Goal: Find specific page/section: Find specific page/section

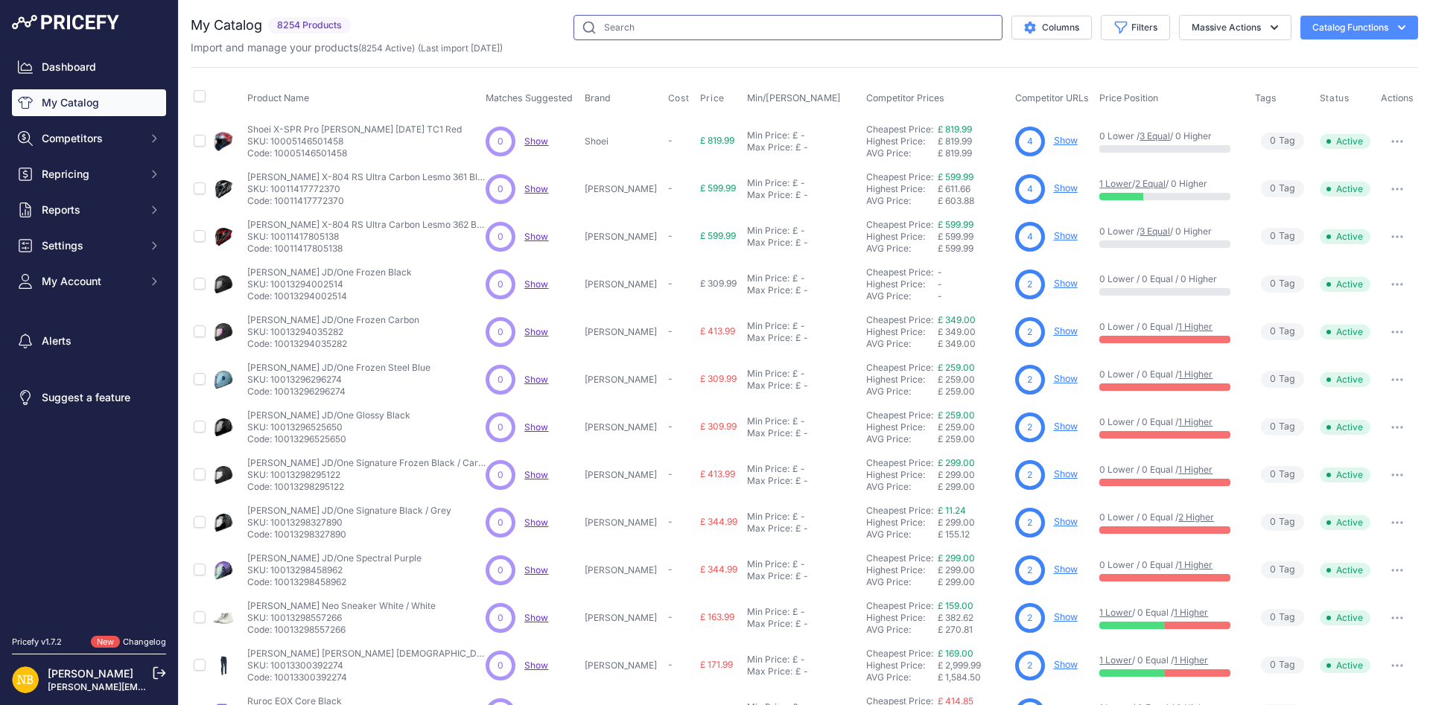
click at [679, 25] on input "text" at bounding box center [787, 27] width 429 height 25
type input "realm"
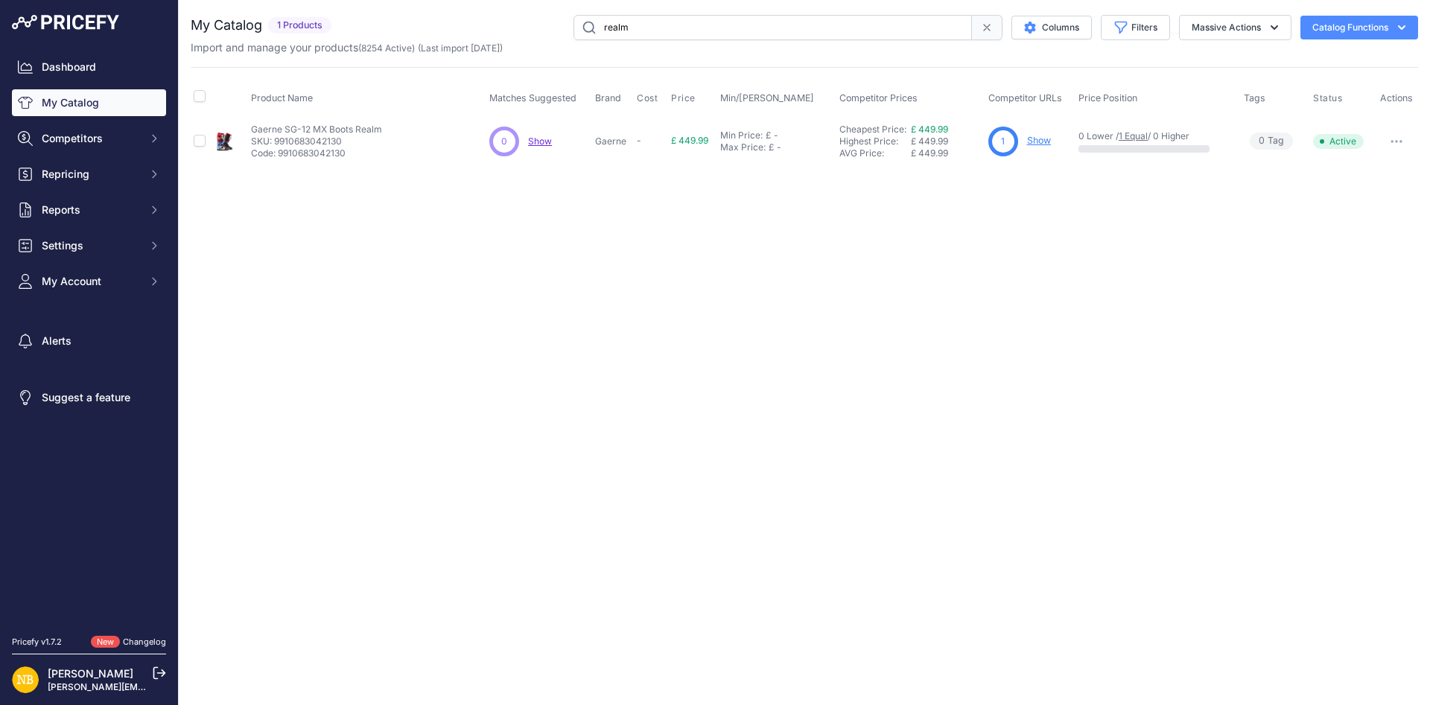
click at [1046, 136] on link "Show" at bounding box center [1039, 140] width 24 height 11
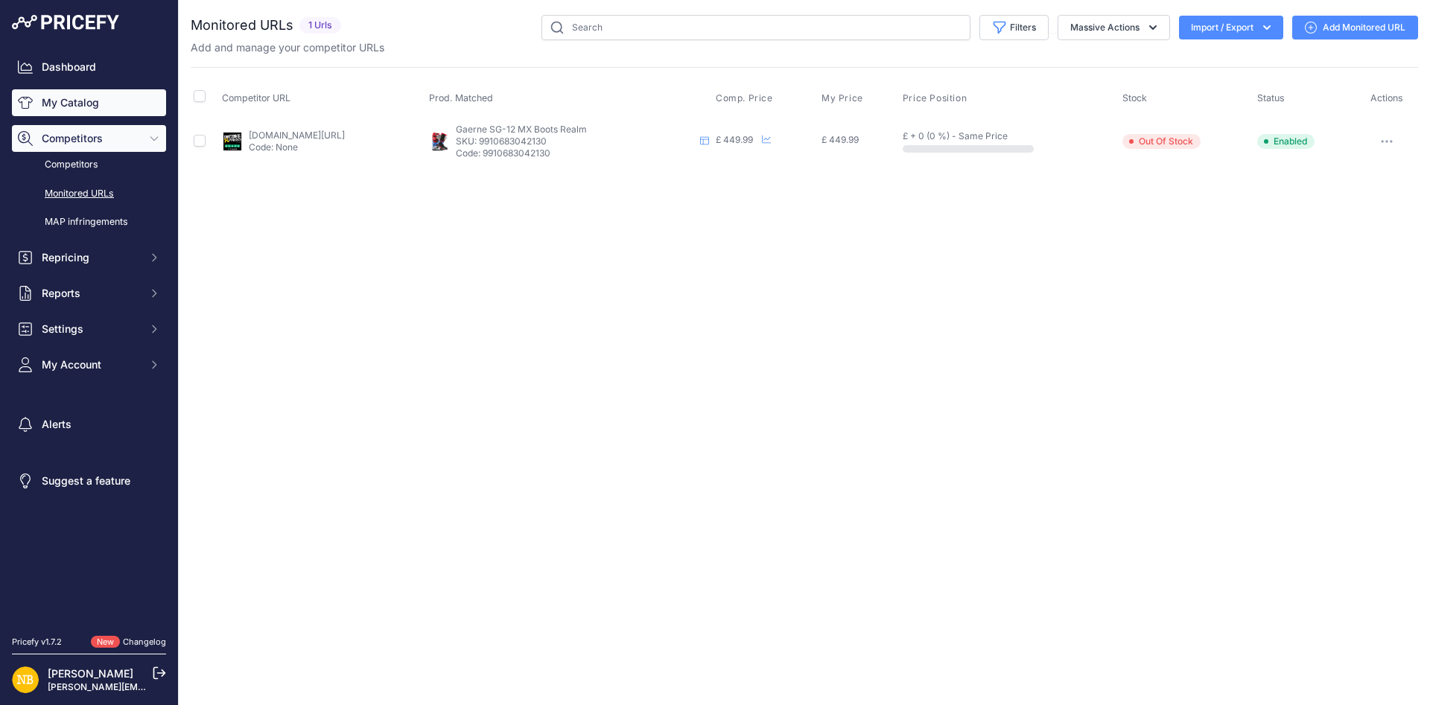
click at [94, 90] on link "My Catalog" at bounding box center [89, 102] width 154 height 27
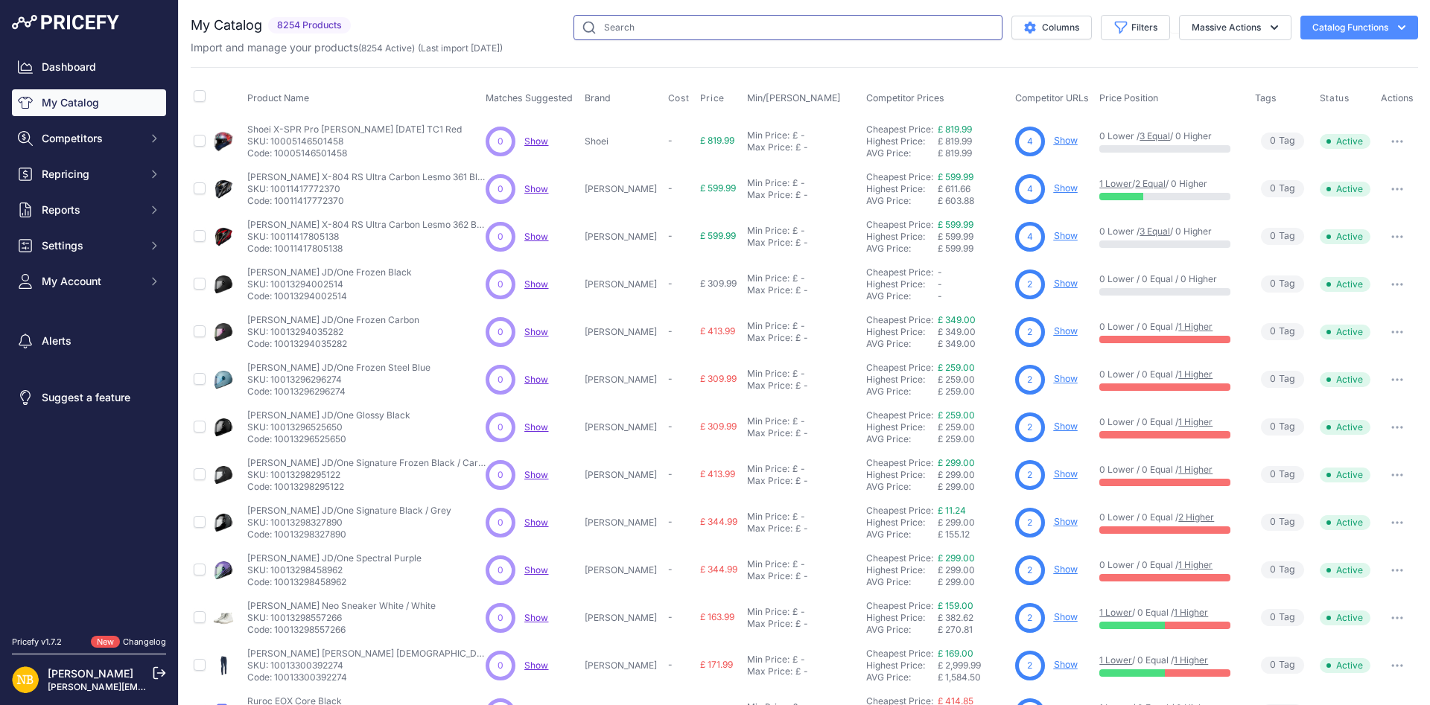
click at [640, 25] on input "text" at bounding box center [787, 27] width 429 height 25
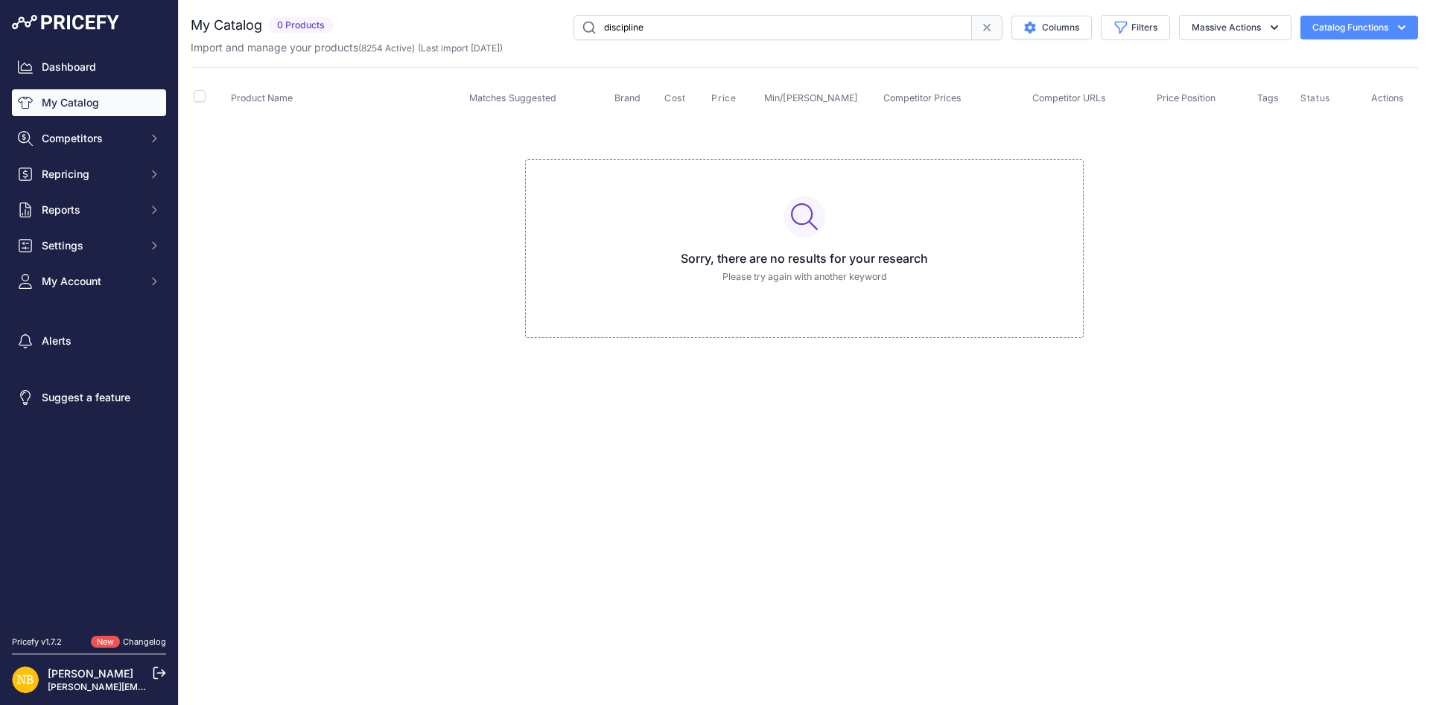
click at [664, 36] on input "discipline" at bounding box center [772, 27] width 398 height 25
click at [684, 42] on div "Import and manage your products ( 8254 Active ) (Last import 3 Days ago)" at bounding box center [804, 47] width 1227 height 15
click at [689, 26] on input "discipline" at bounding box center [772, 27] width 398 height 25
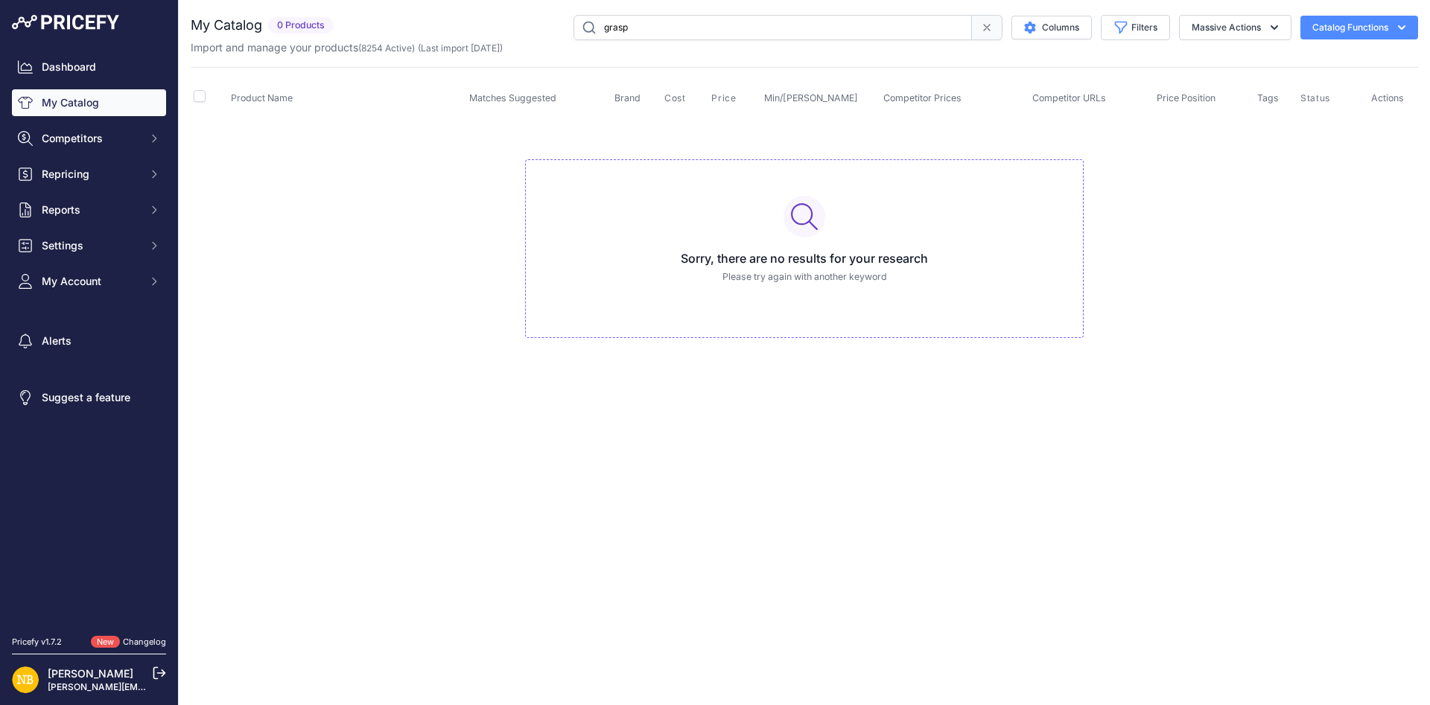
type input "grasp"
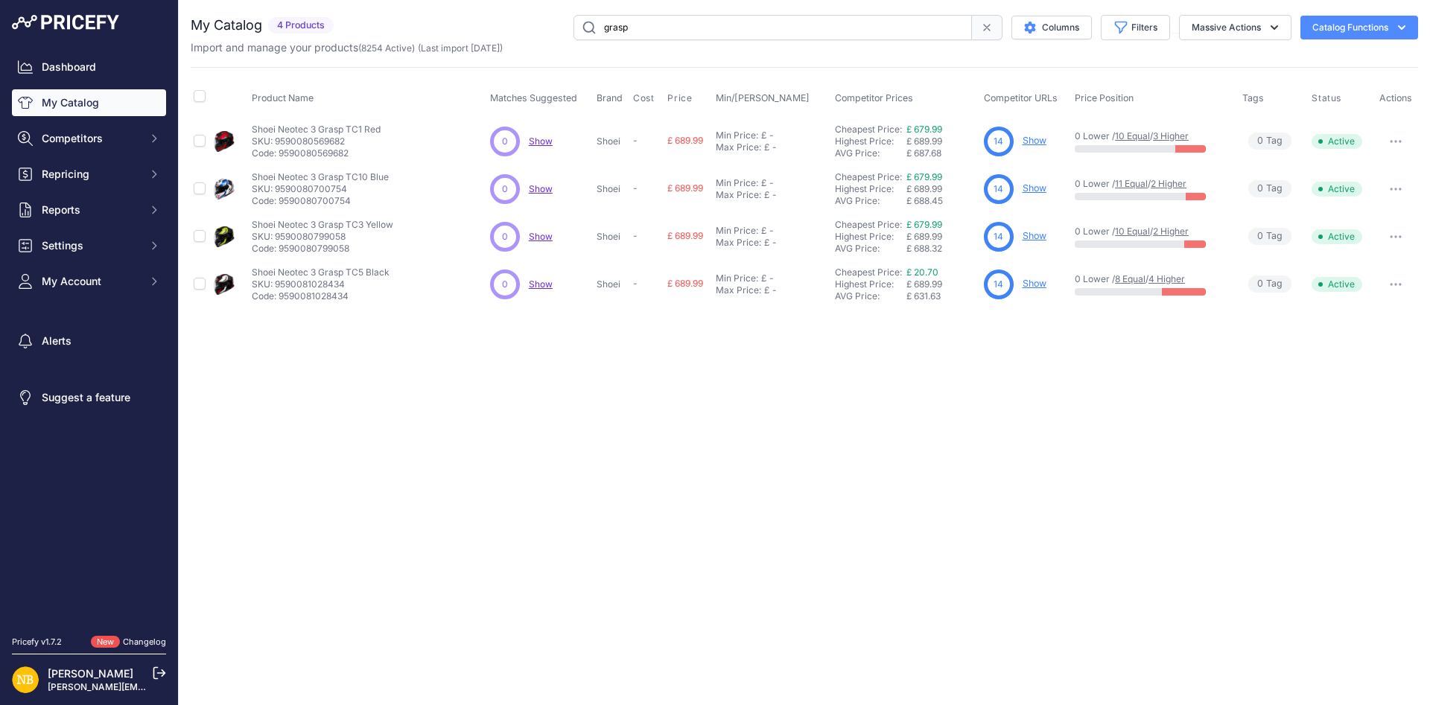
click at [698, 31] on input "grasp" at bounding box center [772, 27] width 398 height 25
click at [1036, 141] on link "Show" at bounding box center [1034, 140] width 24 height 11
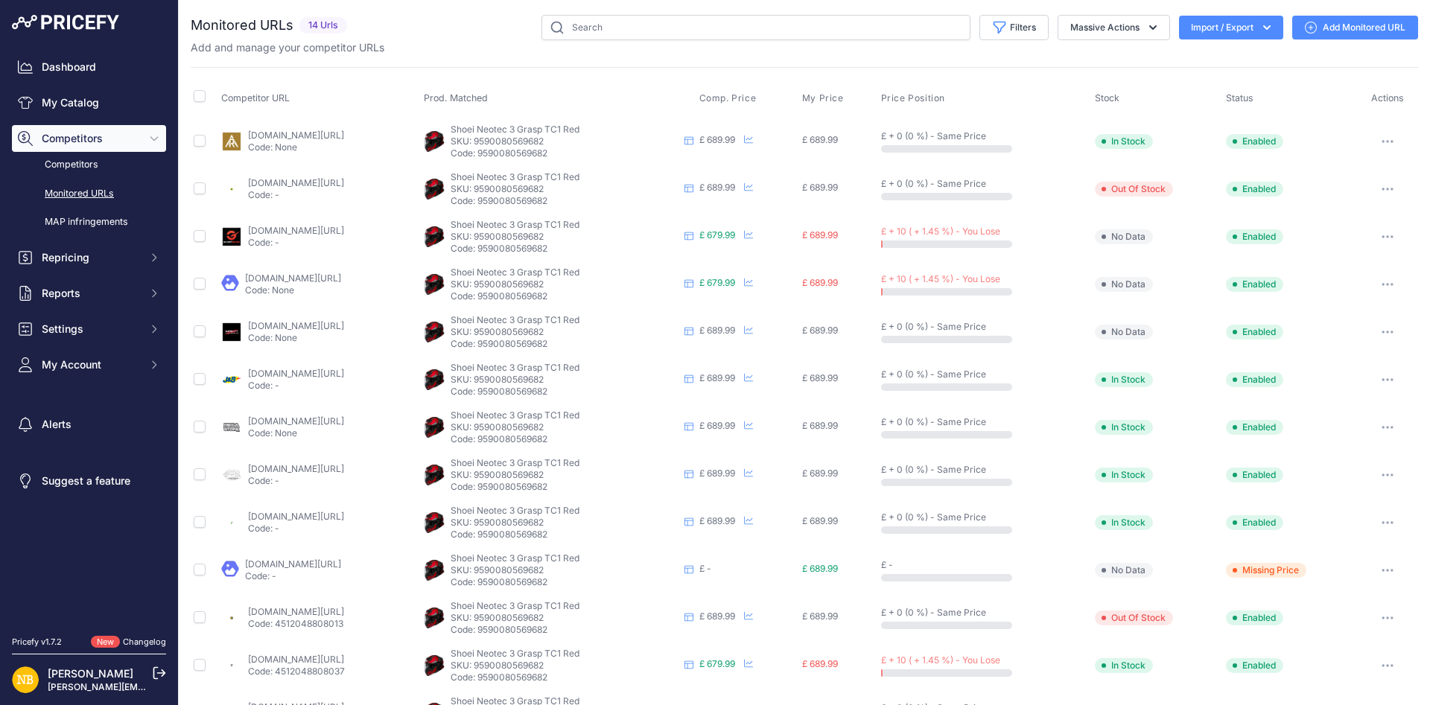
click at [335, 233] on link "ghostbikes.com/products/29624-shoei-neotec-3-grasp-flip-front-motorcycle-helmet…" at bounding box center [296, 230] width 96 height 11
click at [319, 279] on link "helmetcity.co.uk/shoei-neotec-3-grasp-tc1/?prirule_jdsnikfkfjsd=1692" at bounding box center [293, 278] width 96 height 11
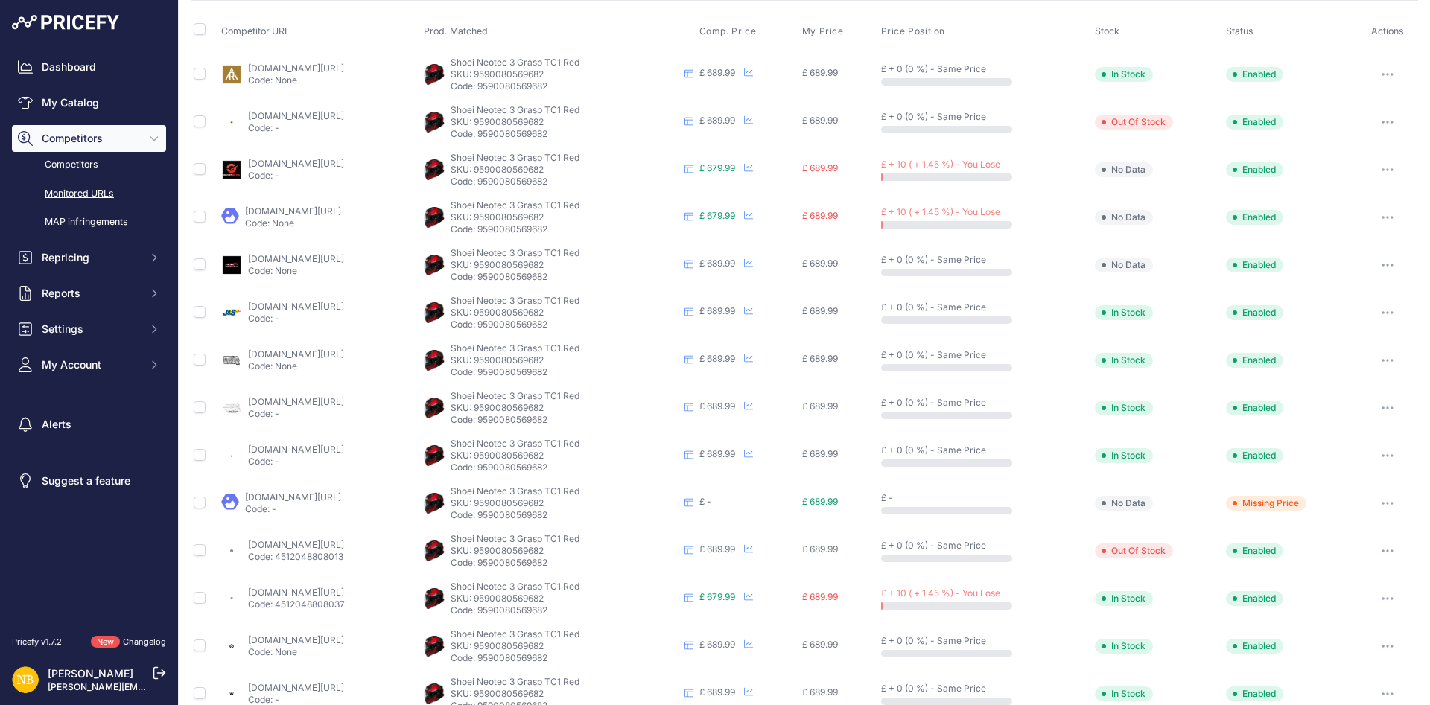
click at [287, 592] on link "triumphdirect.co.uk/products/shoei-neotec-3-helmet-grasp-tc1?_pos=4&_sid=ac5f02…" at bounding box center [296, 592] width 96 height 11
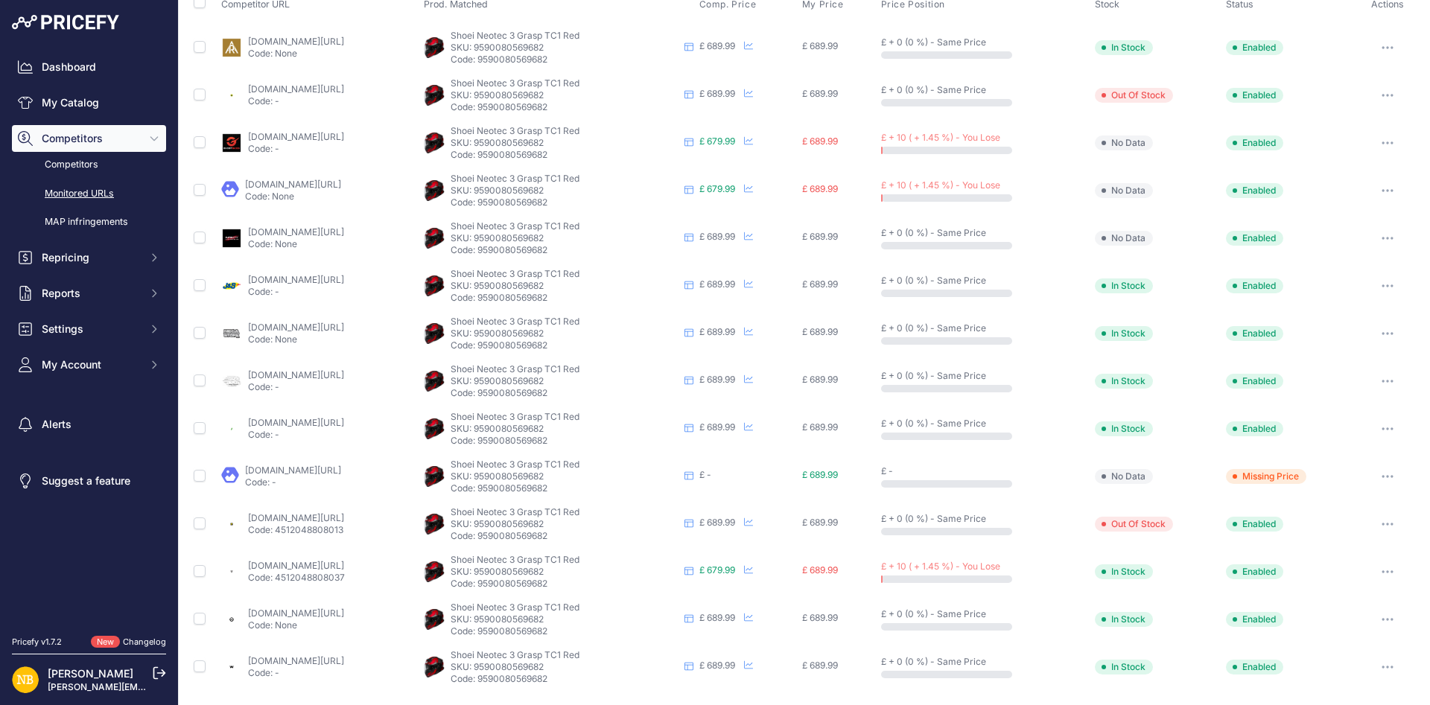
scroll to position [0, 0]
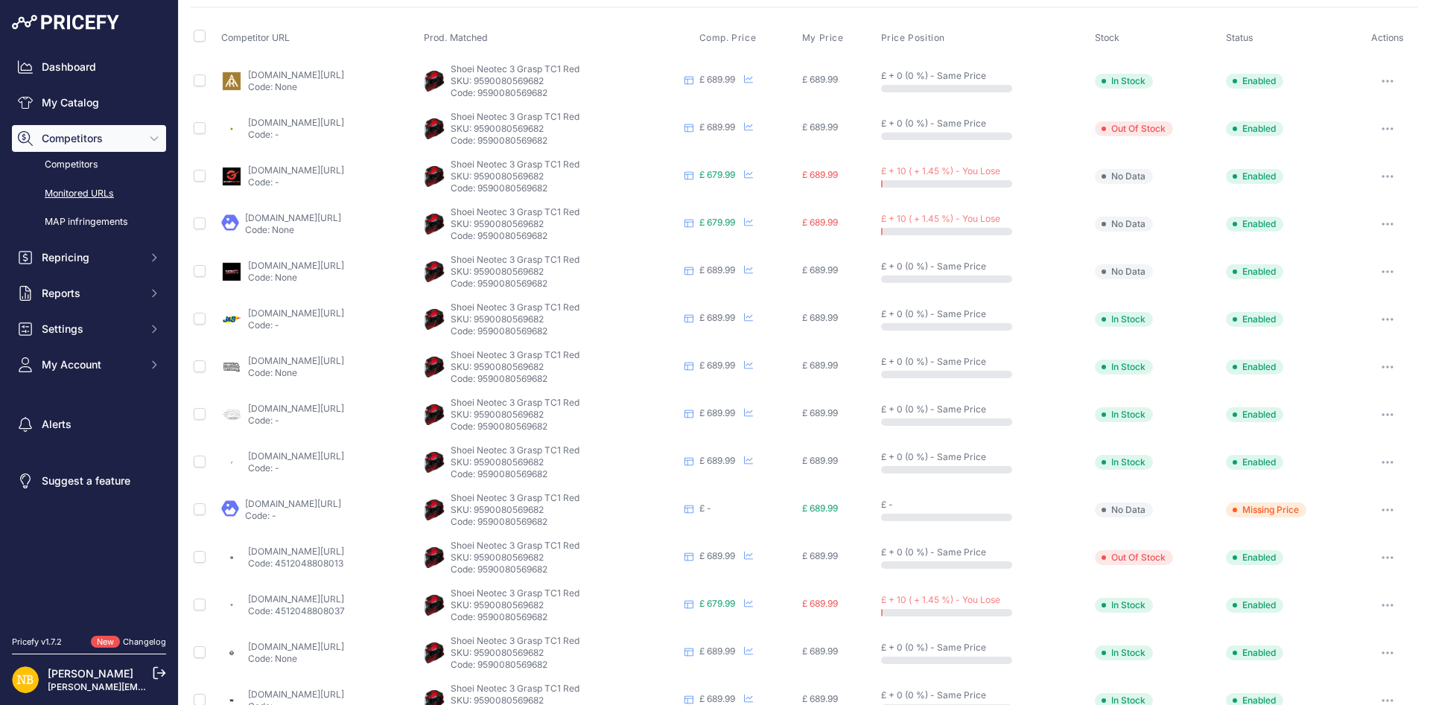
scroll to position [94, 0]
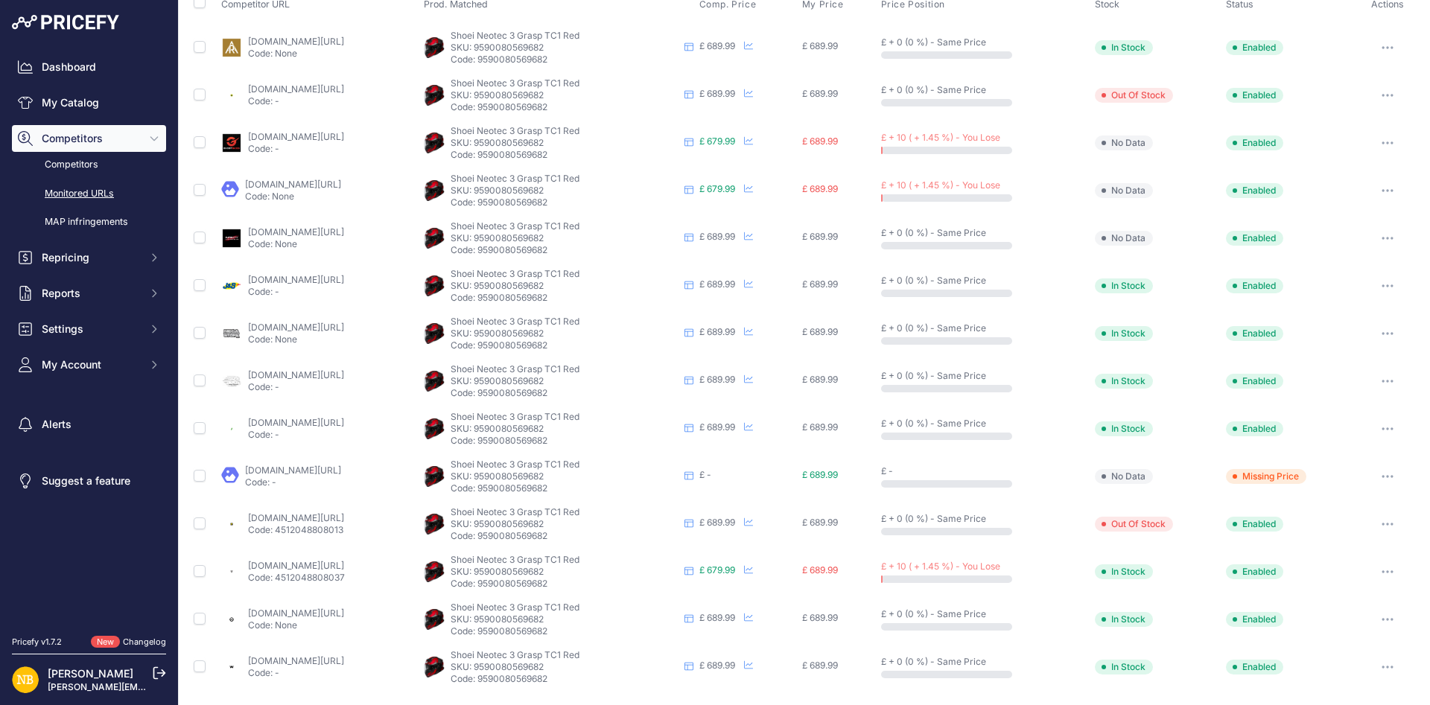
click at [344, 564] on link "triumphdirect.co.uk/products/shoei-neotec-3-helmet-grasp-tc1?_pos=4&_sid=ac5f02…" at bounding box center [296, 565] width 96 height 11
click at [107, 99] on link "My Catalog" at bounding box center [89, 102] width 154 height 27
